Goal: Transaction & Acquisition: Book appointment/travel/reservation

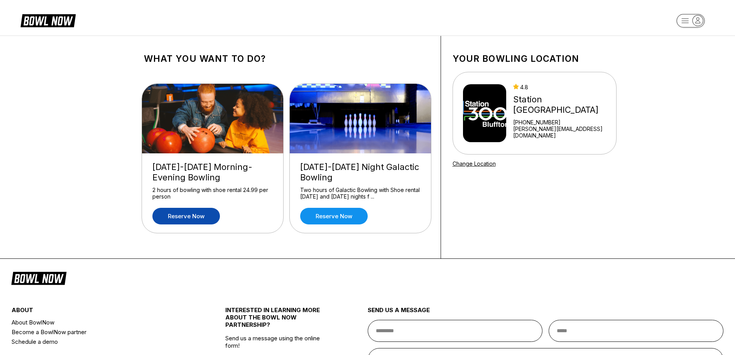
click at [192, 214] on link "Reserve now" at bounding box center [186, 216] width 68 height 17
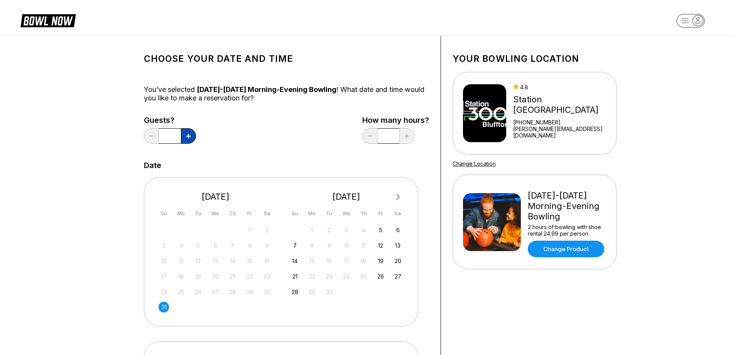
click at [186, 135] on icon at bounding box center [188, 136] width 4 height 4
type input "*"
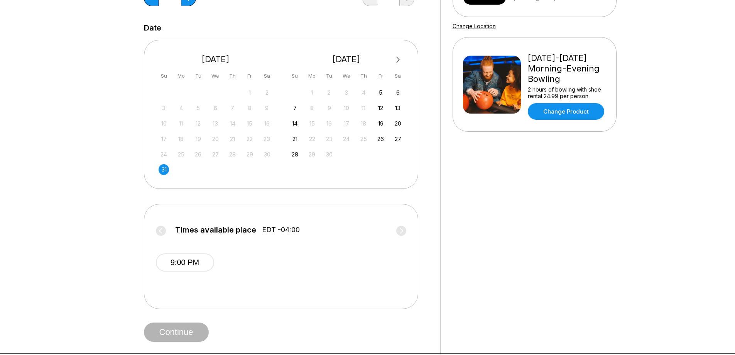
scroll to position [154, 0]
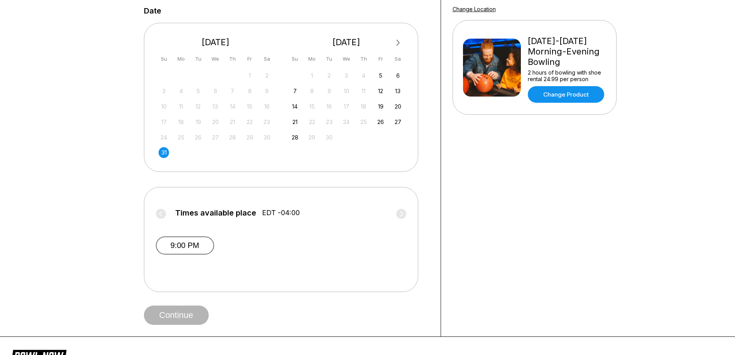
click at [202, 245] on button "9:00 PM" at bounding box center [185, 245] width 58 height 18
click at [204, 244] on button "9:00 PM" at bounding box center [185, 244] width 58 height 17
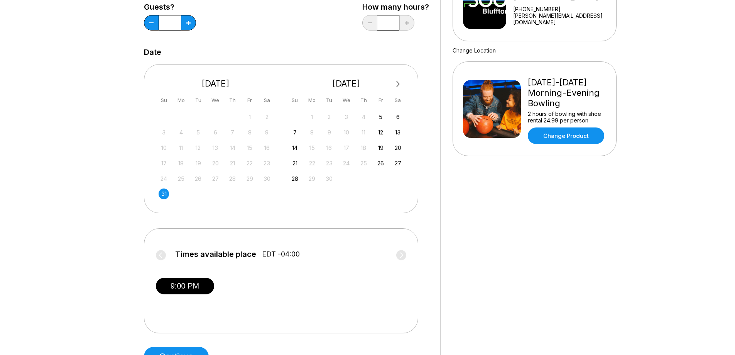
scroll to position [51, 0]
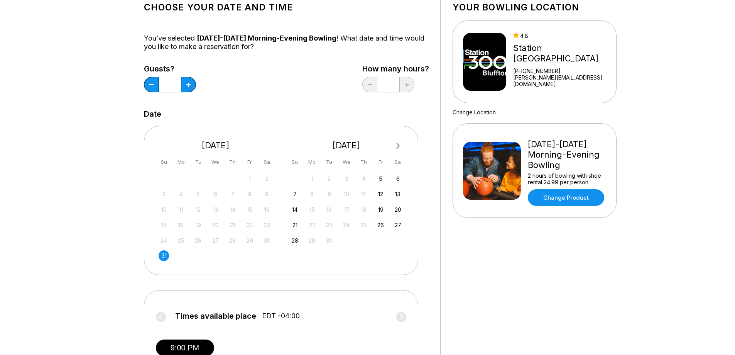
click at [162, 253] on div "31" at bounding box center [164, 255] width 10 height 10
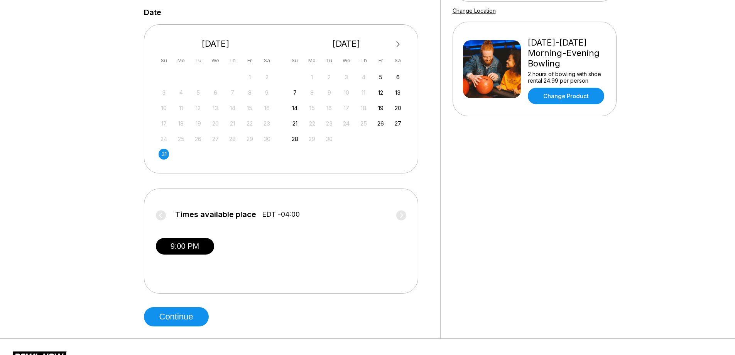
scroll to position [154, 0]
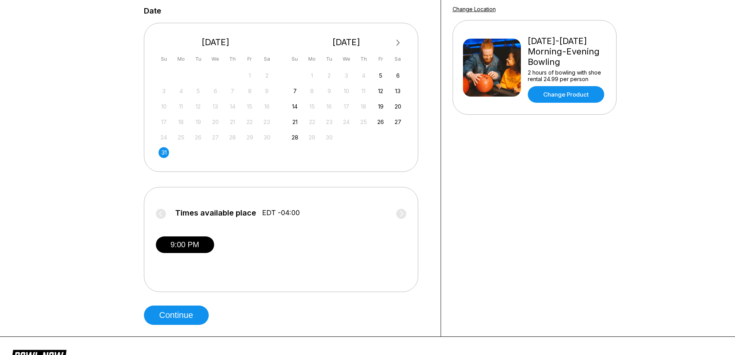
click at [162, 213] on label "Times available place EDT -04:00" at bounding box center [281, 214] width 251 height 12
click at [401, 212] on label "Times available place EDT -04:00" at bounding box center [281, 214] width 251 height 12
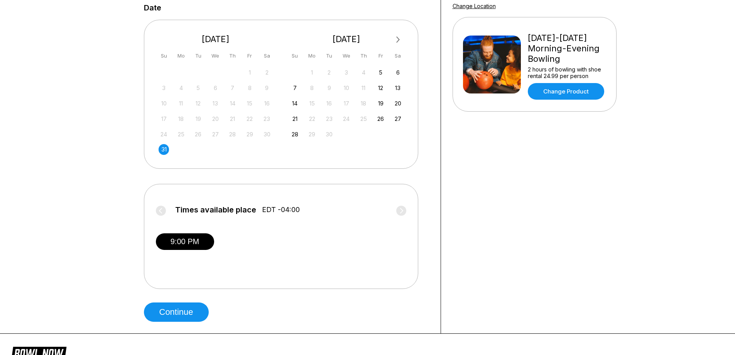
scroll to position [0, 0]
